Goal: Task Accomplishment & Management: Use online tool/utility

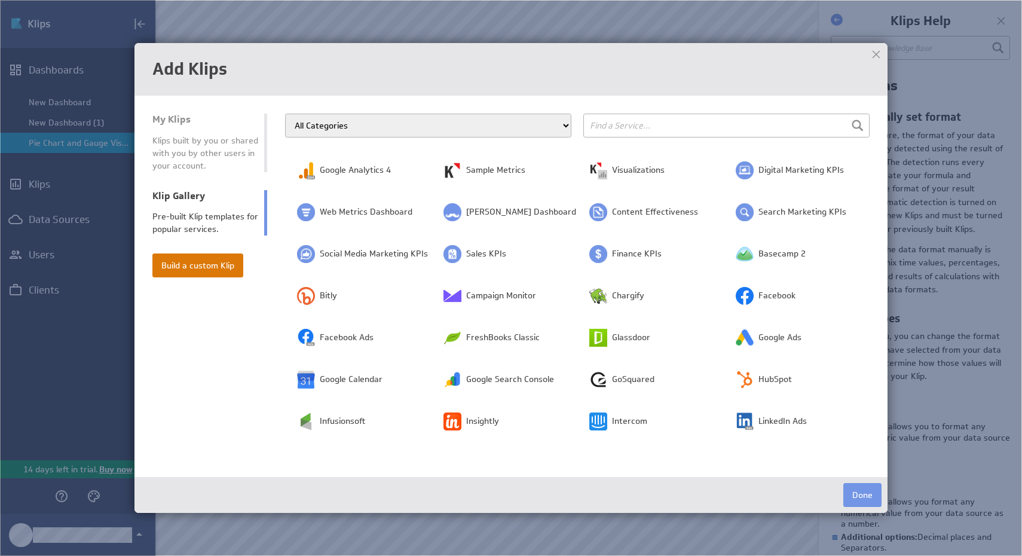
click at [189, 260] on button "Build a custom Klip" at bounding box center [197, 265] width 91 height 24
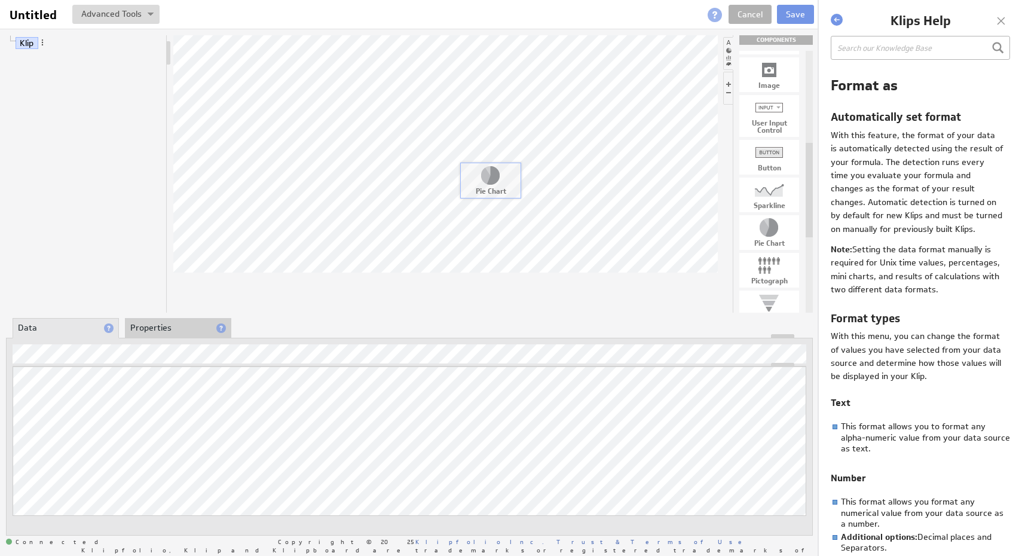
drag, startPoint x: 770, startPoint y: 222, endPoint x: 491, endPoint y: 169, distance: 283.9
click at [51, 92] on link "Labels" at bounding box center [51, 91] width 33 height 12
click at [316, 300] on div at bounding box center [445, 173] width 544 height 277
click at [751, 2] on div "Untitled Untitled View Klip Source Code Alt+U Create New Variable... Manage Var…" at bounding box center [409, 14] width 818 height 29
click at [747, 16] on link "Cancel" at bounding box center [749, 14] width 43 height 19
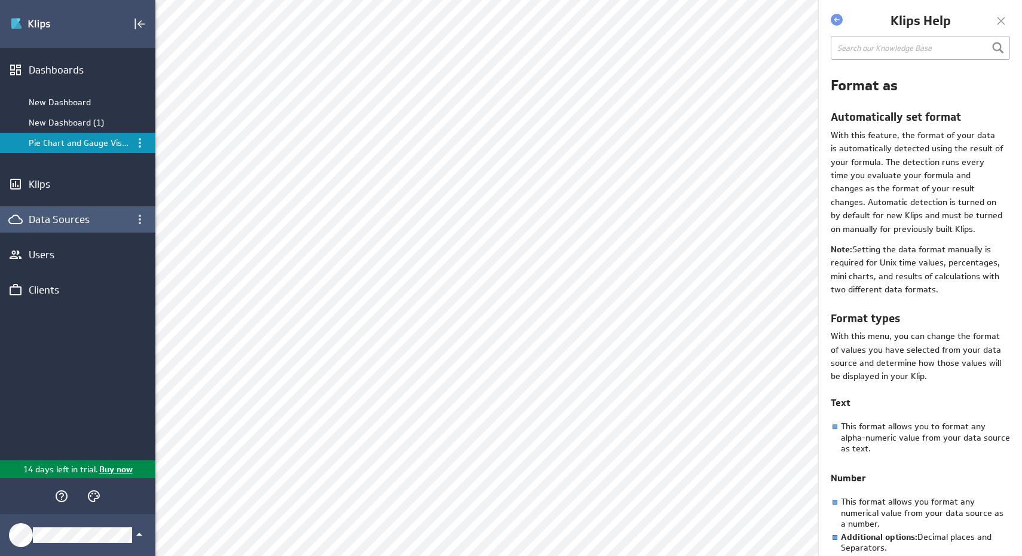
click at [55, 220] on div "Data Sources" at bounding box center [78, 219] width 98 height 13
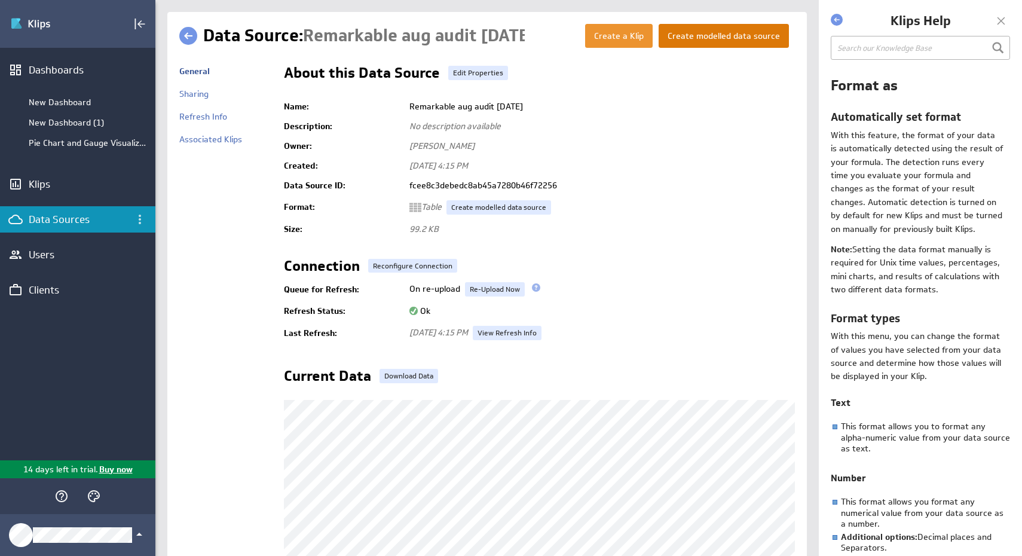
click at [737, 42] on button "Create modelled data source" at bounding box center [723, 36] width 130 height 24
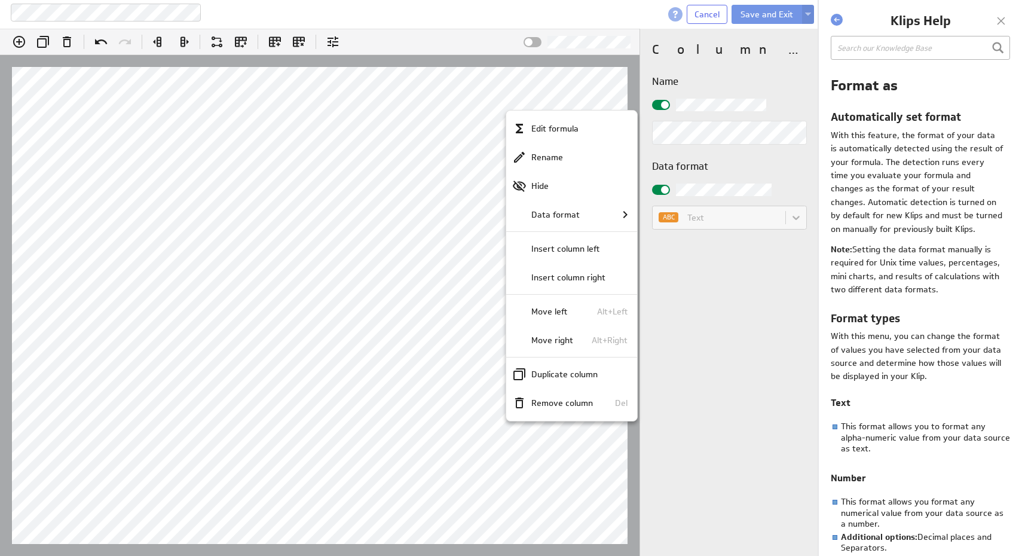
click at [410, 192] on div at bounding box center [511, 278] width 1022 height 556
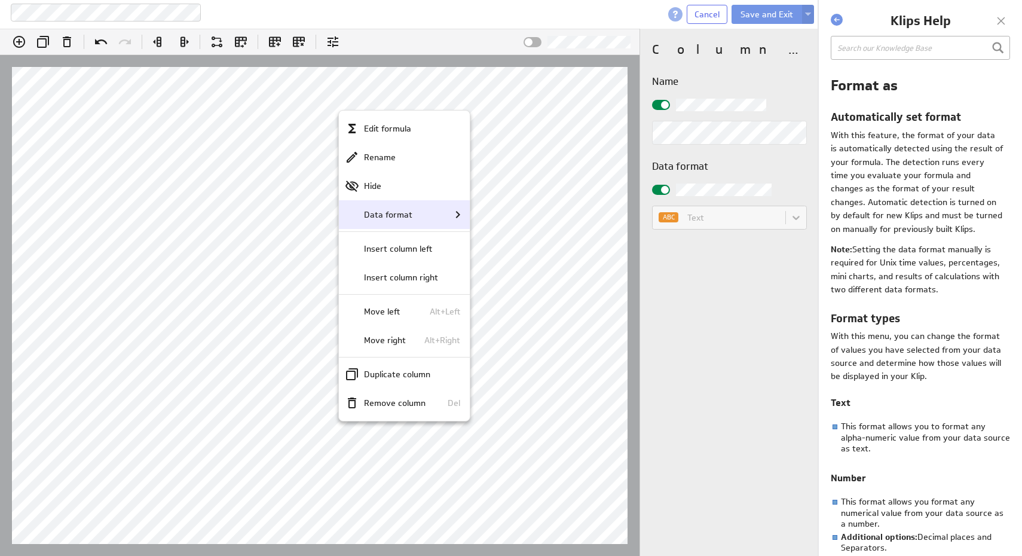
click at [412, 217] on div "Data format" at bounding box center [405, 214] width 120 height 14
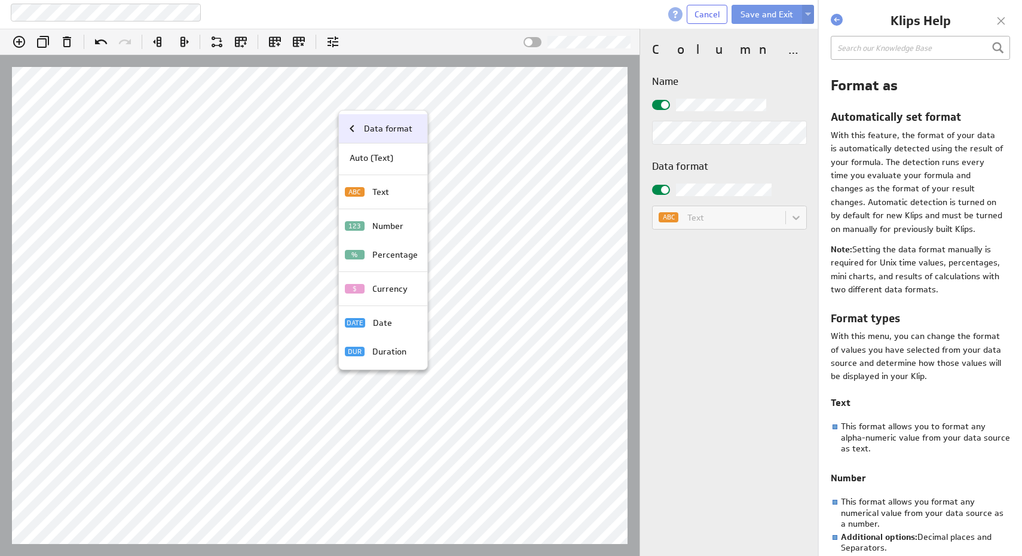
click at [387, 131] on p "Data format" at bounding box center [388, 128] width 48 height 13
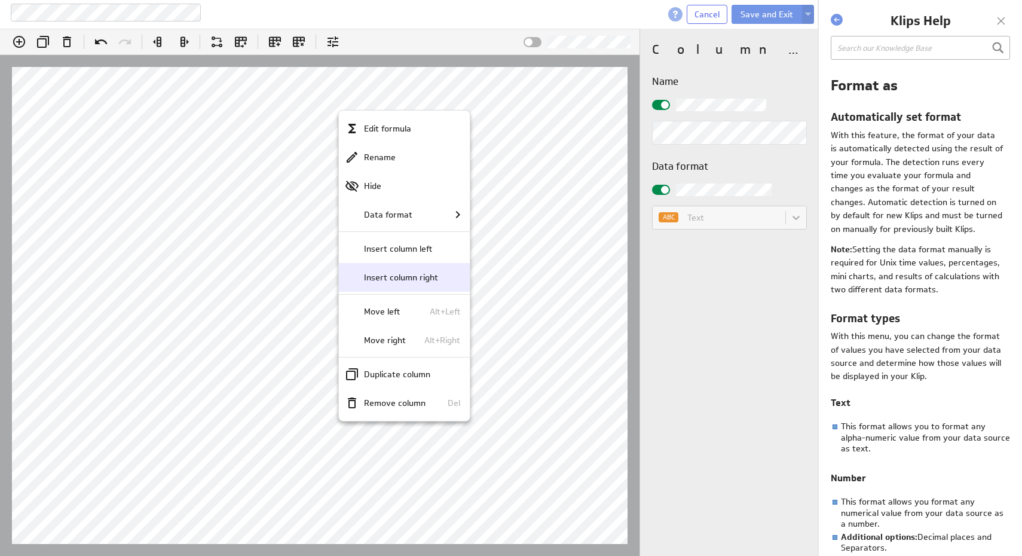
click at [422, 275] on p "Insert column right" at bounding box center [401, 277] width 74 height 13
click at [390, 134] on p "Edit formula" at bounding box center [387, 128] width 47 height 13
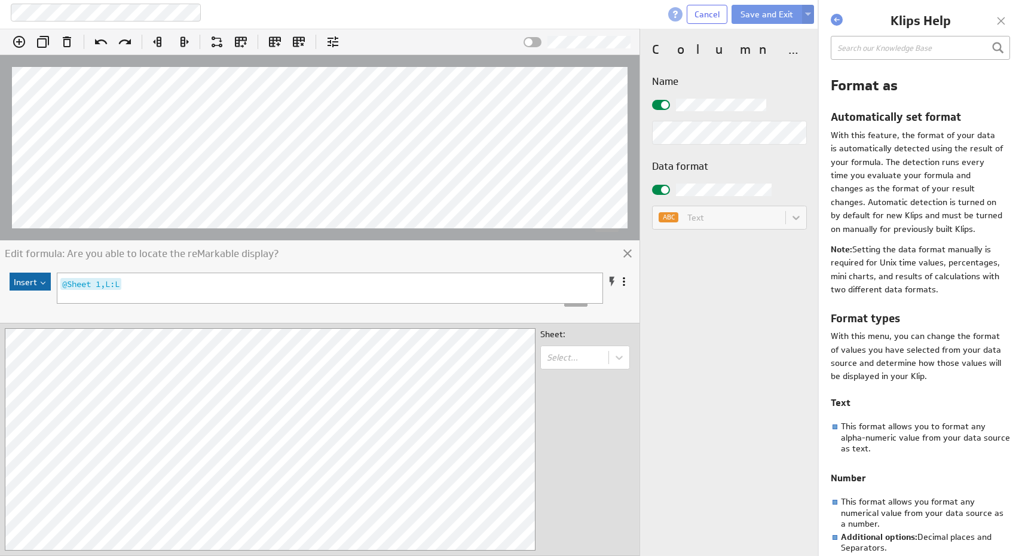
scroll to position [0, 758]
click at [634, 253] on div "Edit formula: Are you able to locate the reMarkable display?" at bounding box center [319, 255] width 639 height 30
click at [627, 253] on icon at bounding box center [627, 253] width 8 height 8
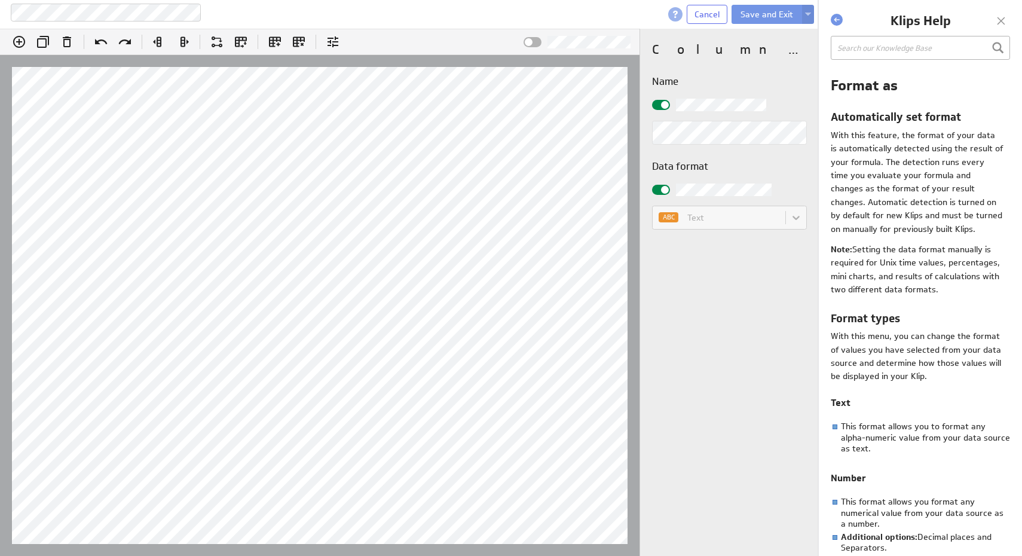
click at [0, 0] on input "checkbox" at bounding box center [0, 0] width 0 height 0
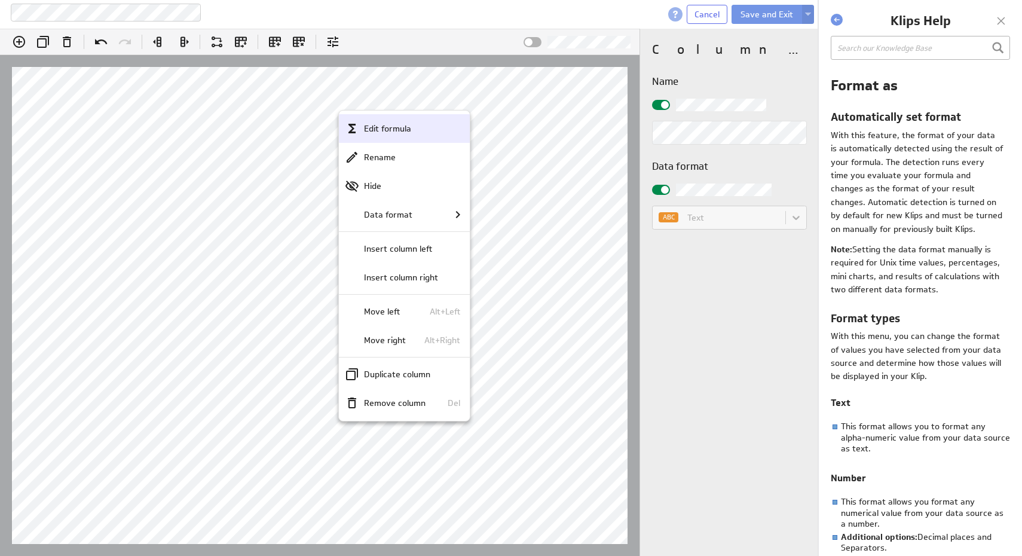
click at [427, 135] on div "Edit formula" at bounding box center [404, 128] width 131 height 29
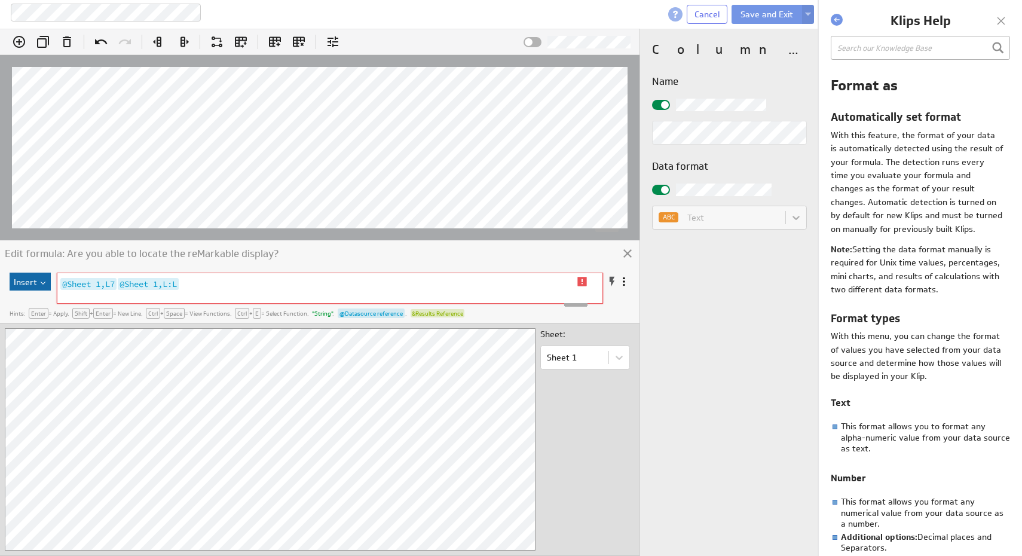
scroll to position [0, 1226]
click at [628, 253] on icon at bounding box center [627, 253] width 14 height 14
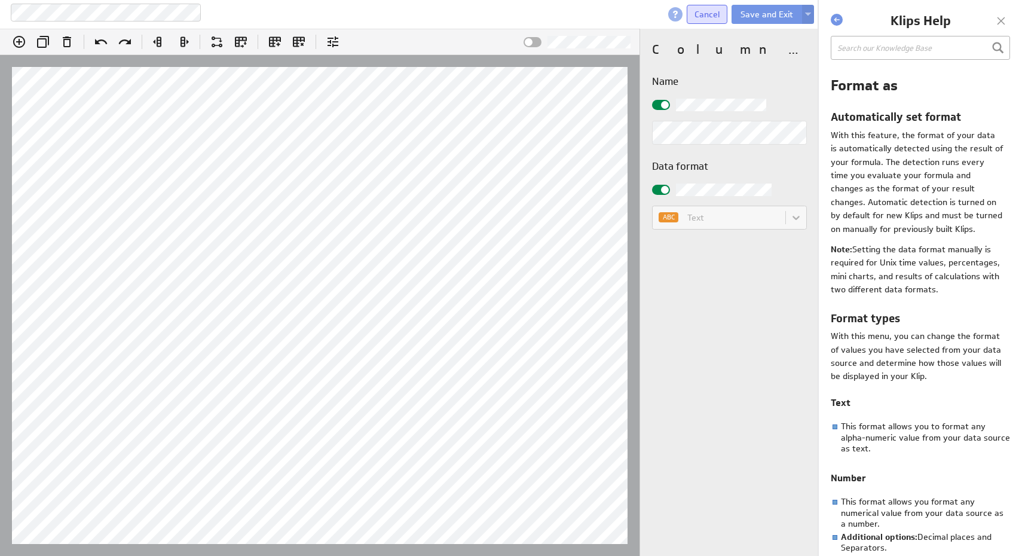
click at [704, 18] on span "Cancel" at bounding box center [706, 14] width 25 height 11
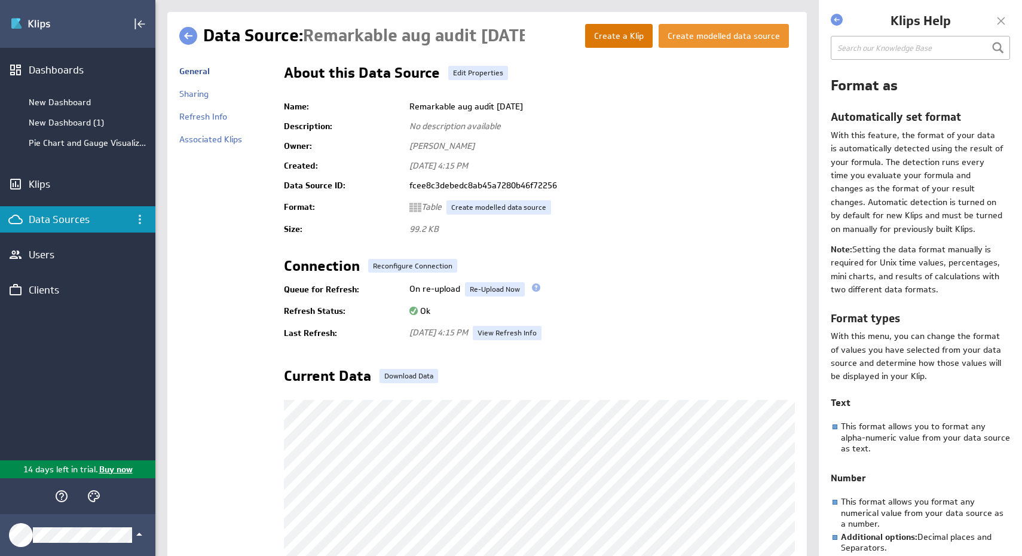
click at [633, 38] on button "Create a Klip" at bounding box center [619, 36] width 68 height 24
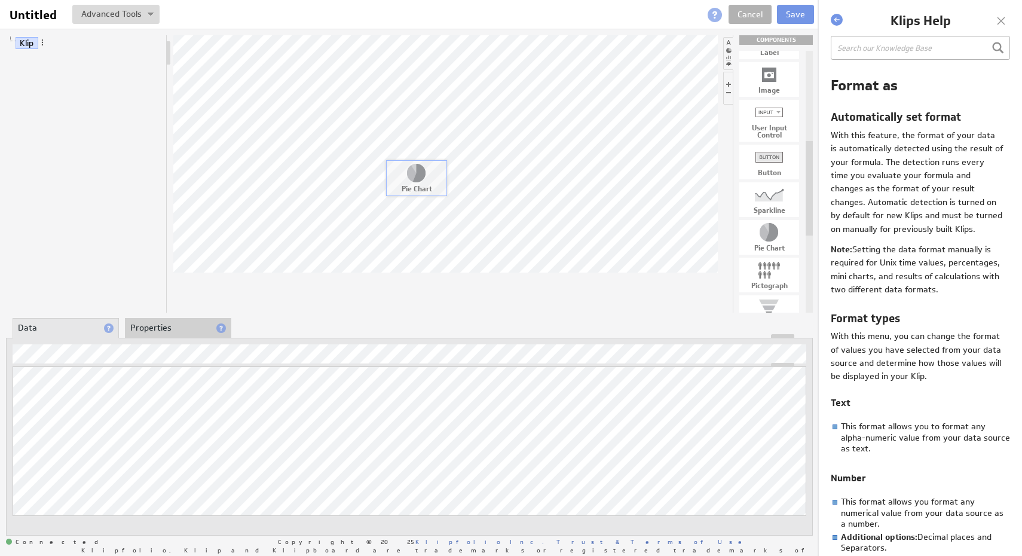
drag, startPoint x: 774, startPoint y: 234, endPoint x: 421, endPoint y: 174, distance: 358.0
click at [630, 281] on div at bounding box center [445, 173] width 544 height 277
click at [53, 90] on link "Labels" at bounding box center [51, 91] width 33 height 12
click at [53, 76] on link "Values" at bounding box center [52, 75] width 34 height 12
click at [597, 264] on div at bounding box center [445, 173] width 544 height 277
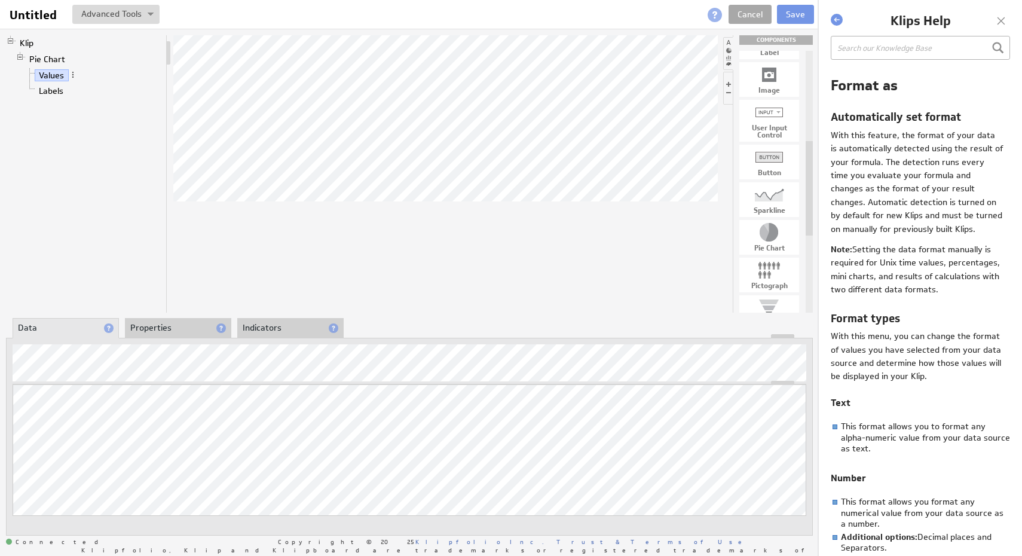
click at [747, 19] on link "Cancel" at bounding box center [749, 14] width 43 height 19
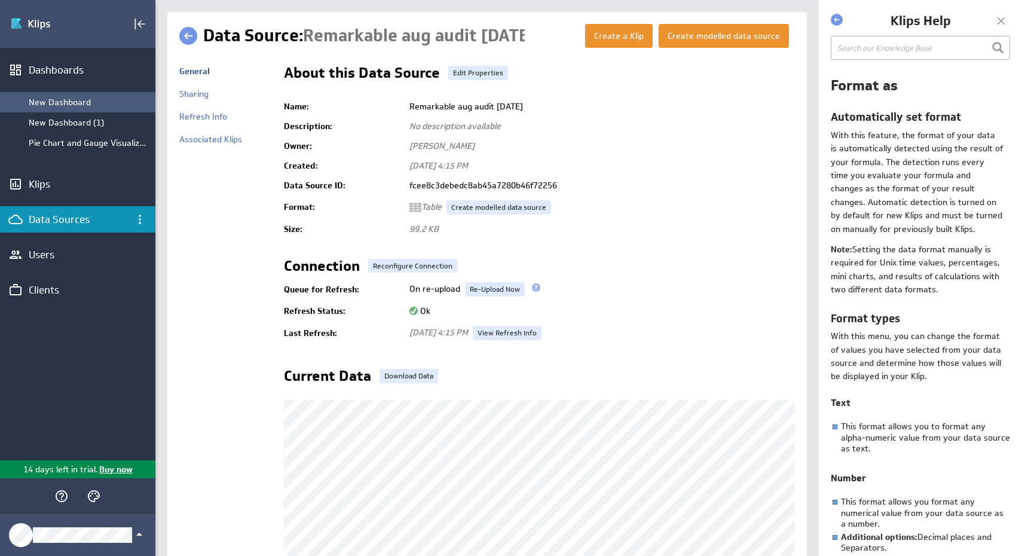
click at [98, 103] on div "New Dashboard" at bounding box center [89, 102] width 121 height 11
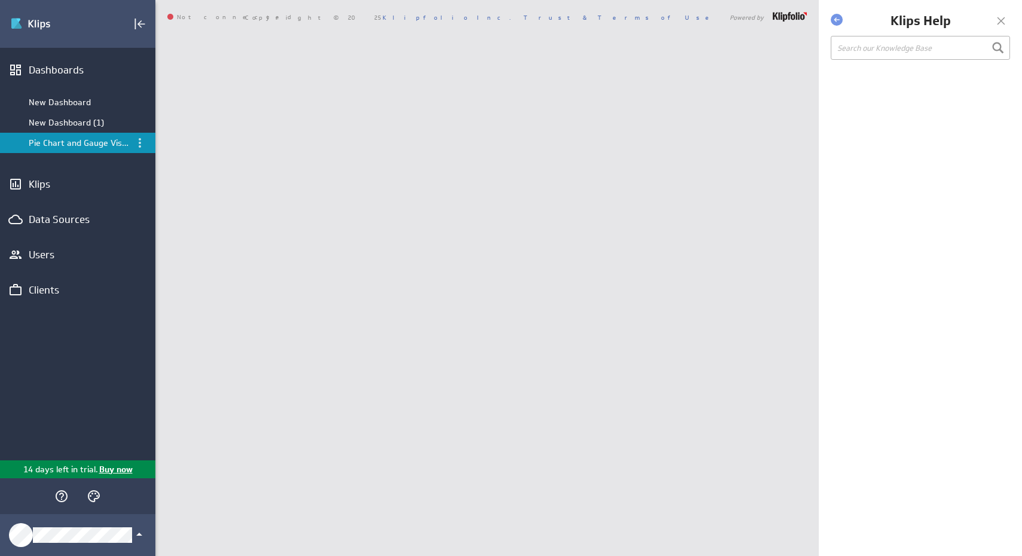
click at [99, 141] on div "Pie Chart and Gauge Visualizations" at bounding box center [79, 142] width 100 height 11
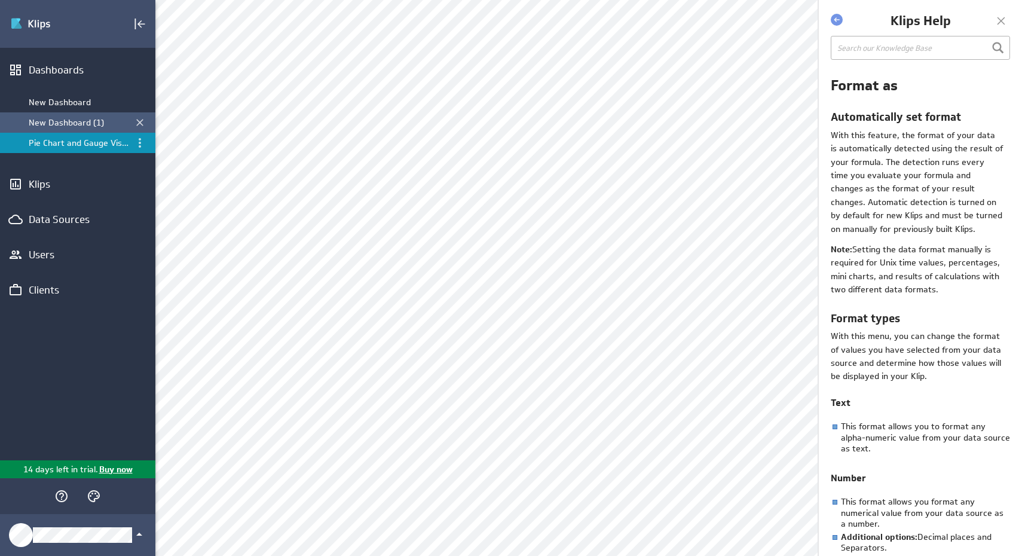
click at [98, 127] on div "New Dashboard (1)" at bounding box center [79, 122] width 100 height 11
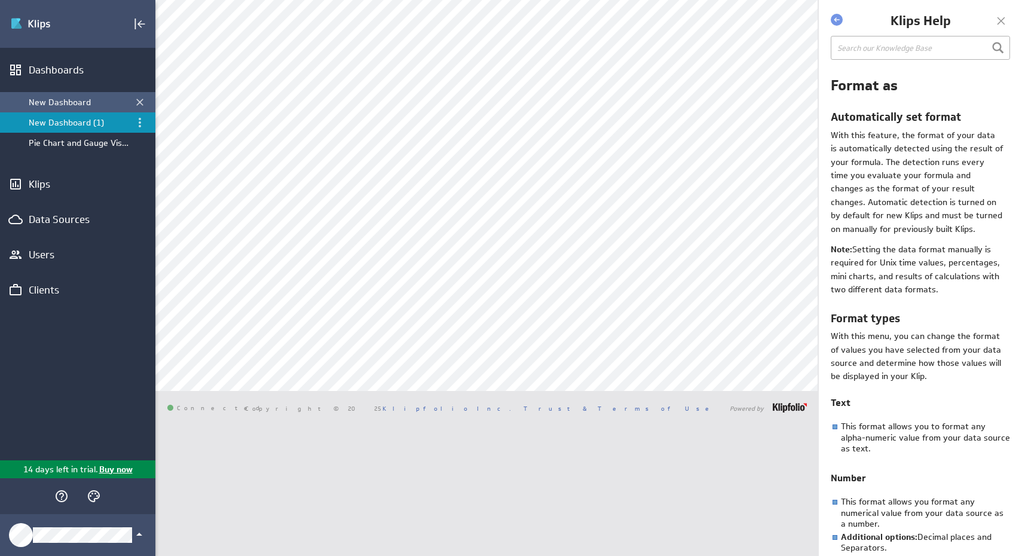
click at [88, 102] on div "New Dashboard" at bounding box center [79, 102] width 100 height 11
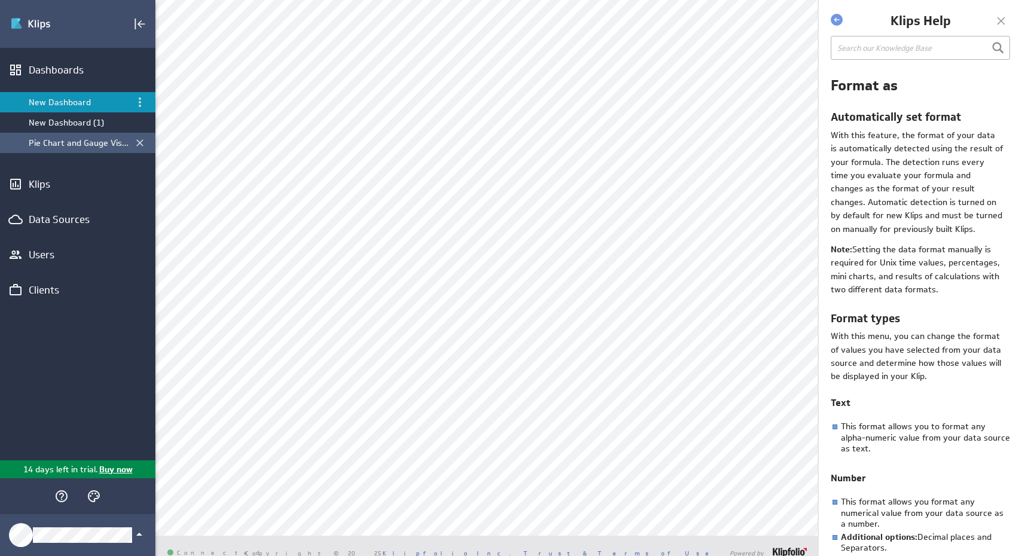
click at [84, 152] on div "Pie Chart and Gauge Visualizations" at bounding box center [77, 143] width 155 height 20
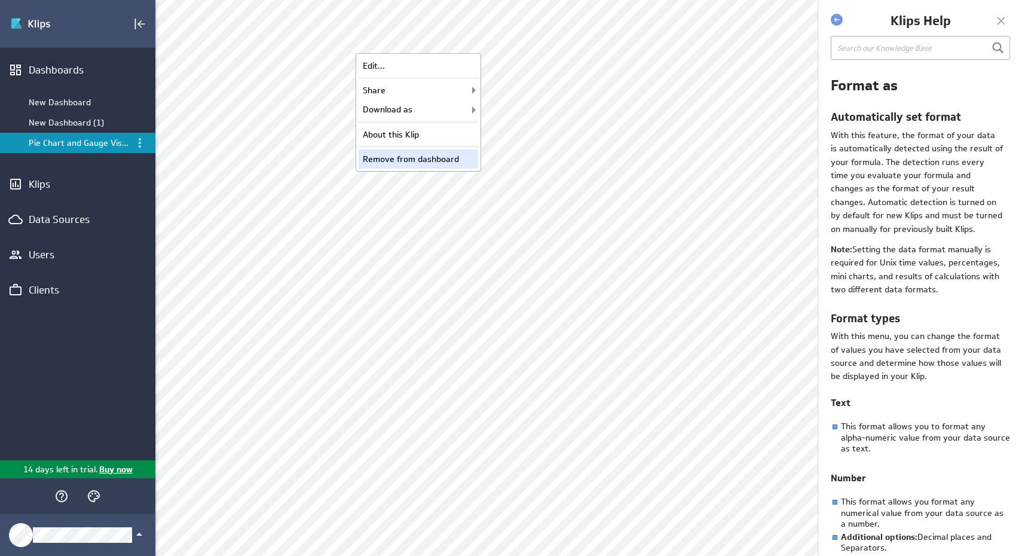
click at [433, 159] on div "Remove from dashboard" at bounding box center [417, 158] width 119 height 19
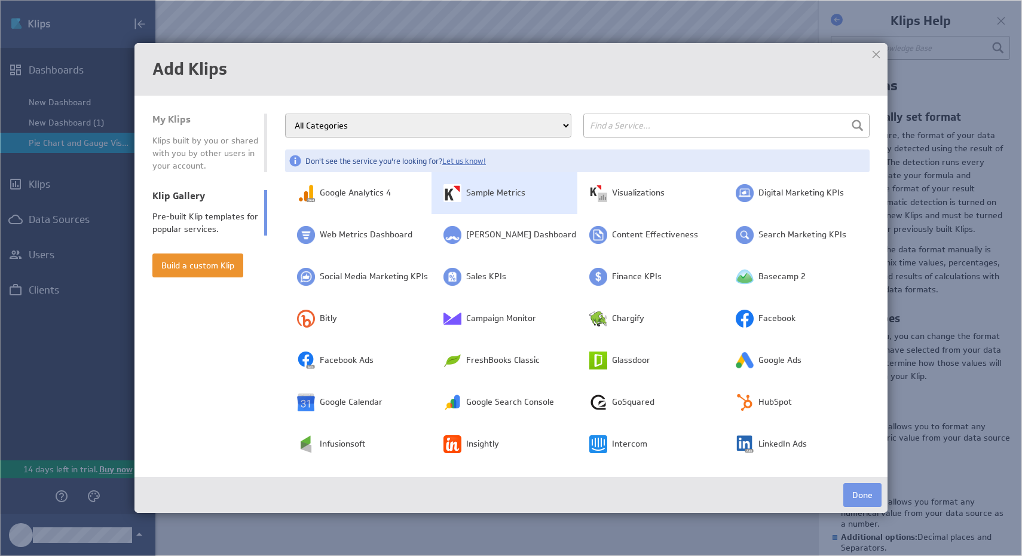
click at [529, 201] on td "Sample Metrics" at bounding box center [504, 193] width 146 height 42
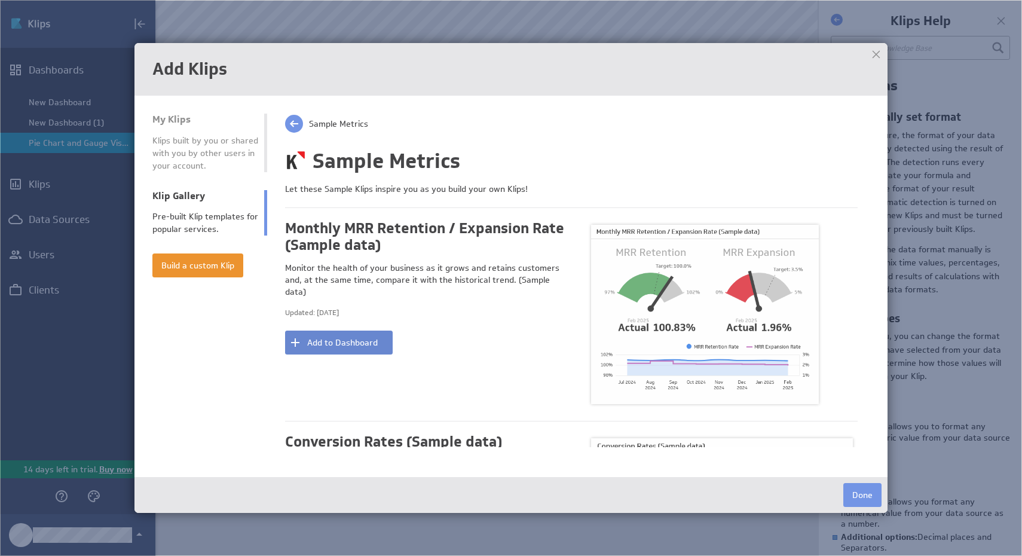
click at [329, 330] on button "Add to Dashboard" at bounding box center [339, 342] width 108 height 24
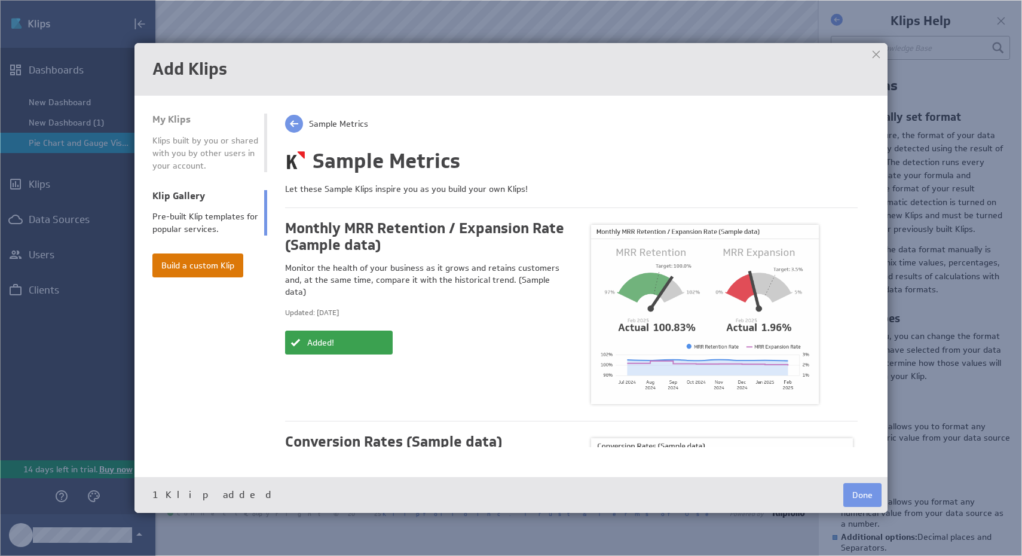
click at [222, 265] on button "Build a custom Klip" at bounding box center [197, 265] width 91 height 24
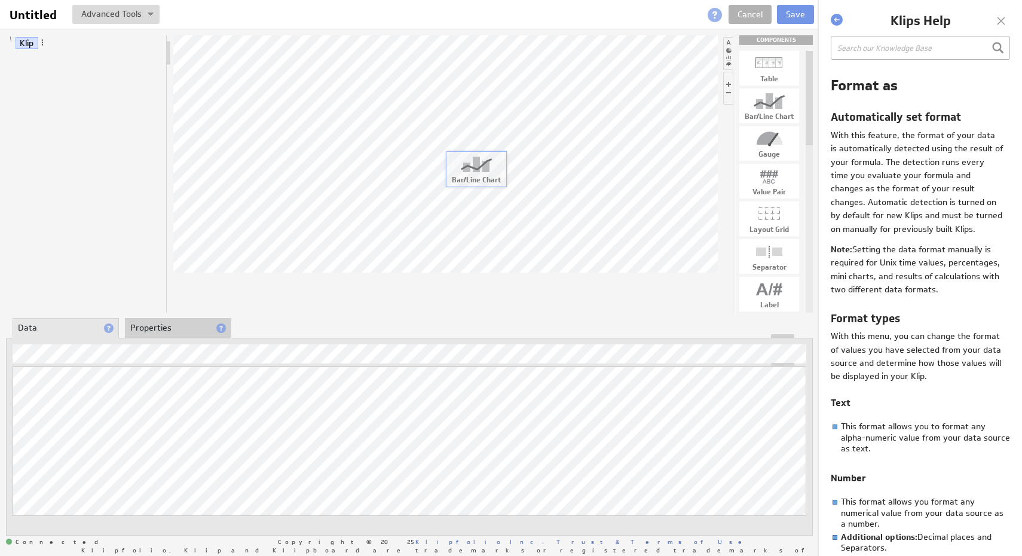
drag, startPoint x: 772, startPoint y: 109, endPoint x: 480, endPoint y: 172, distance: 299.4
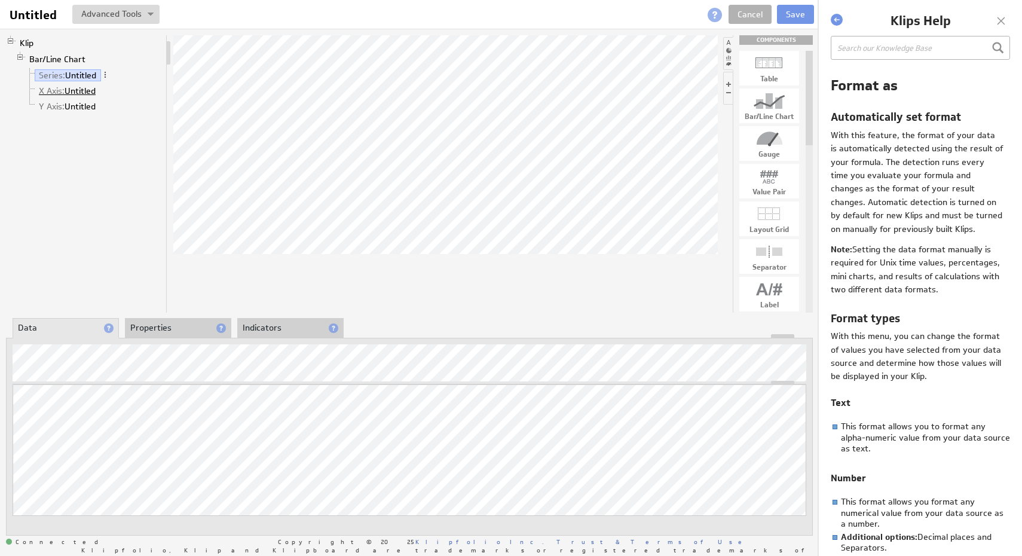
click at [93, 92] on link "X Axis: Untitled" at bounding box center [68, 91] width 66 height 12
click at [79, 105] on link "Y Axis: Untitled" at bounding box center [68, 106] width 66 height 12
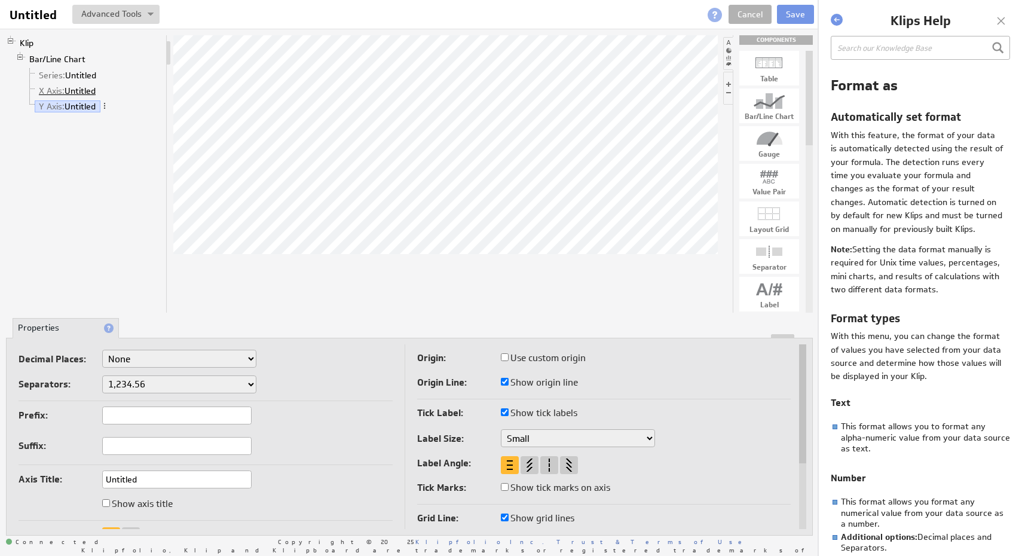
click at [88, 93] on link "X Axis: Untitled" at bounding box center [68, 91] width 66 height 12
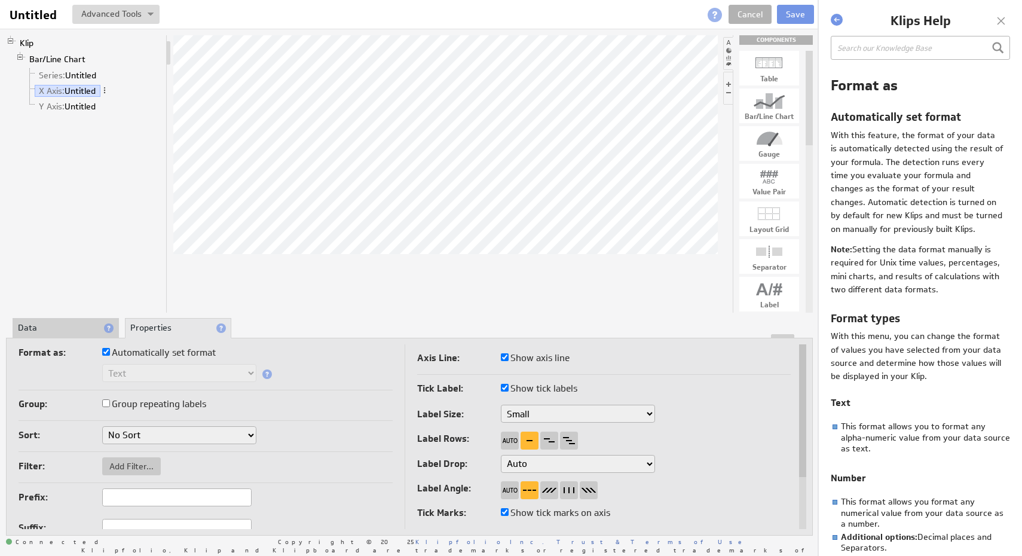
click at [69, 327] on li "Data" at bounding box center [66, 328] width 106 height 20
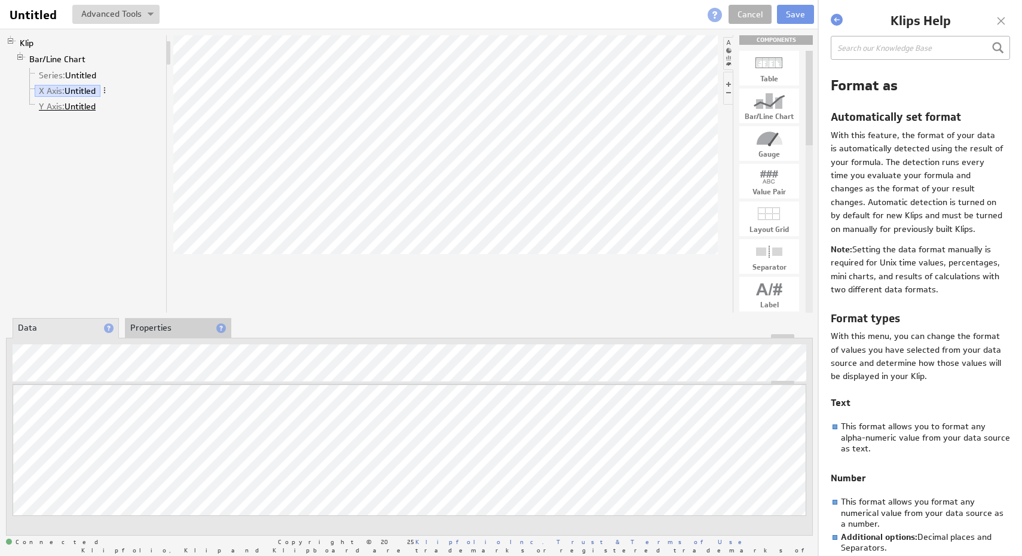
click at [82, 108] on link "Y Axis: Untitled" at bounding box center [68, 106] width 66 height 12
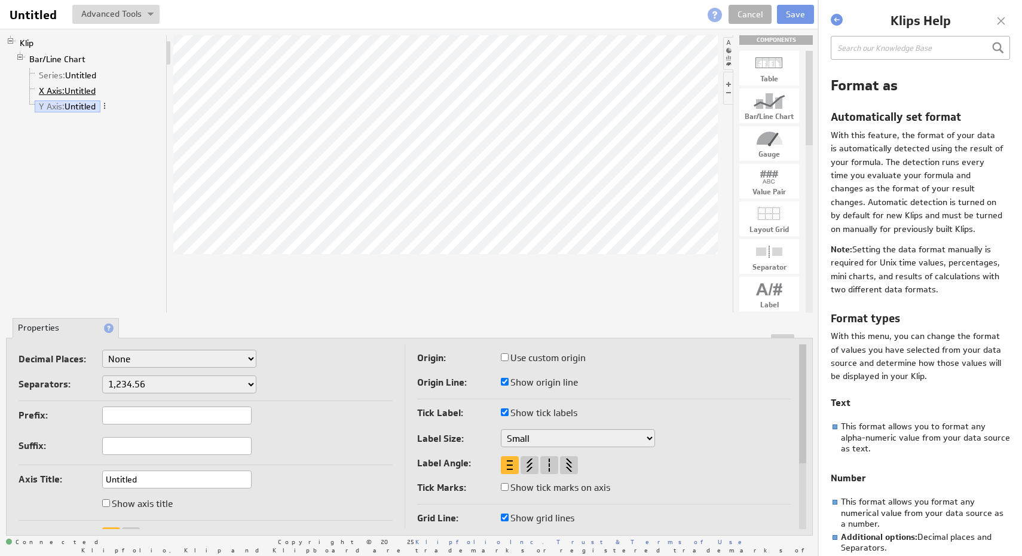
click at [61, 91] on span "X Axis:" at bounding box center [52, 90] width 26 height 11
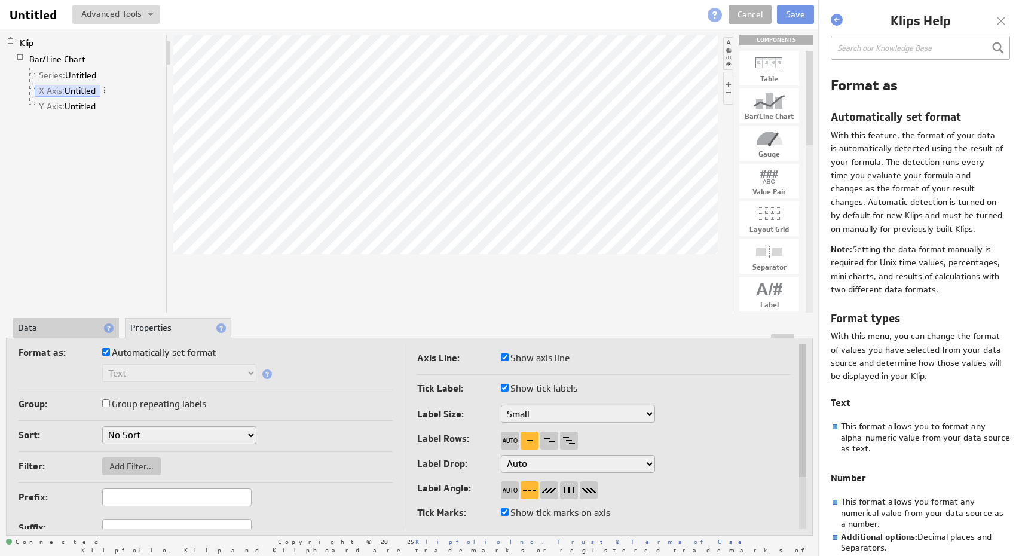
click at [39, 327] on li "Data" at bounding box center [66, 328] width 106 height 20
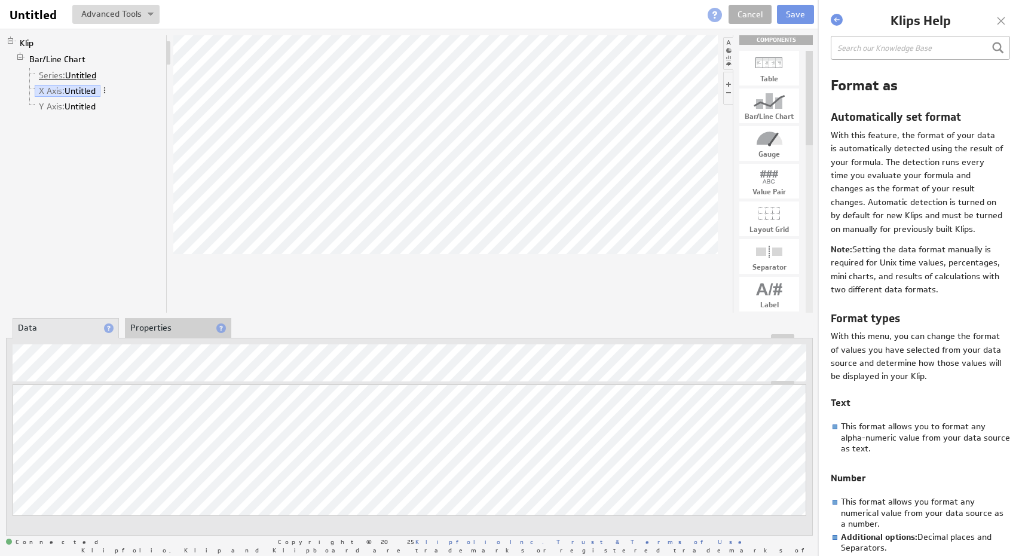
click at [92, 77] on link "Series: Untitled" at bounding box center [68, 75] width 66 height 12
click at [73, 93] on link "X Axis: Untitled" at bounding box center [68, 91] width 66 height 12
click at [95, 106] on link "Y Axis: Untitled" at bounding box center [68, 106] width 66 height 12
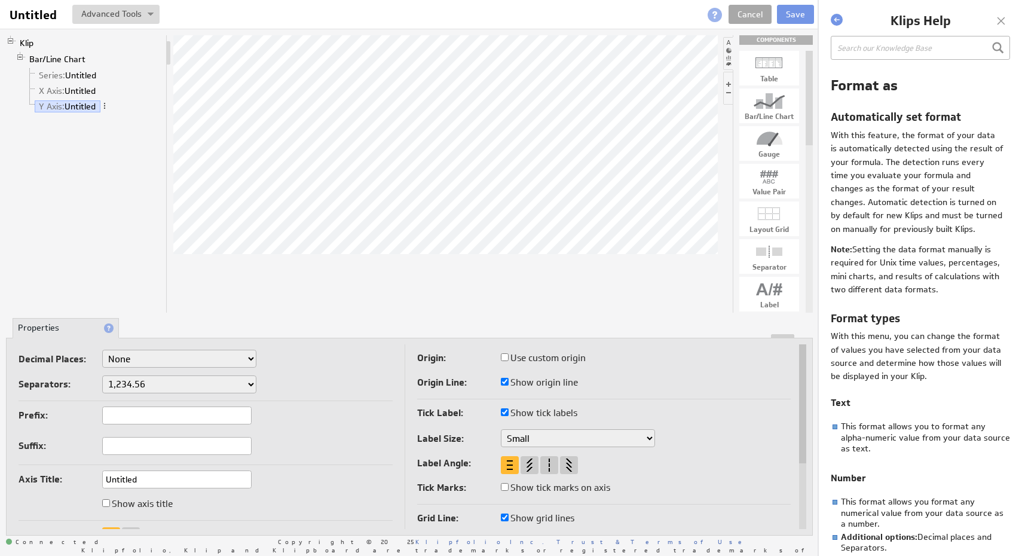
click at [738, 16] on link "Cancel" at bounding box center [749, 14] width 43 height 19
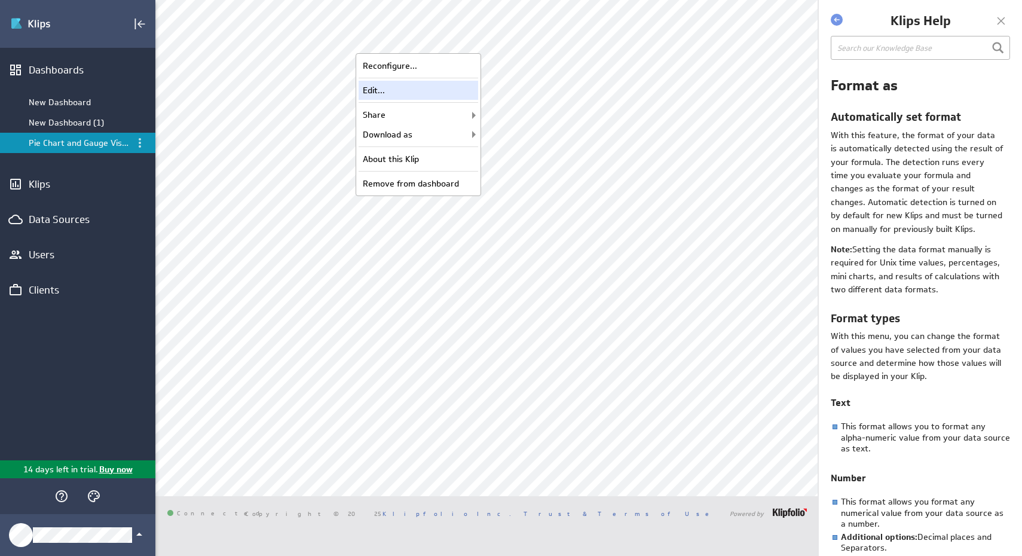
click at [448, 97] on div "Edit..." at bounding box center [417, 90] width 119 height 19
